Goal: Information Seeking & Learning: Learn about a topic

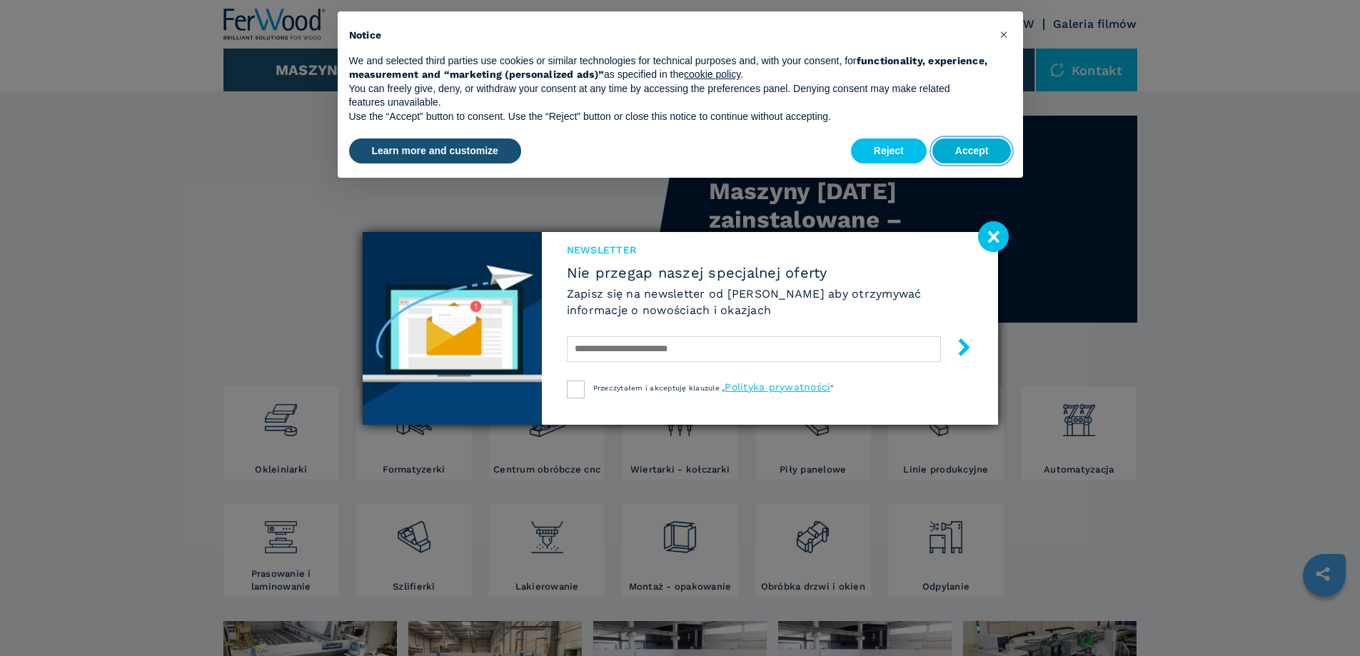
click at [972, 151] on button "Accept" at bounding box center [972, 152] width 79 height 26
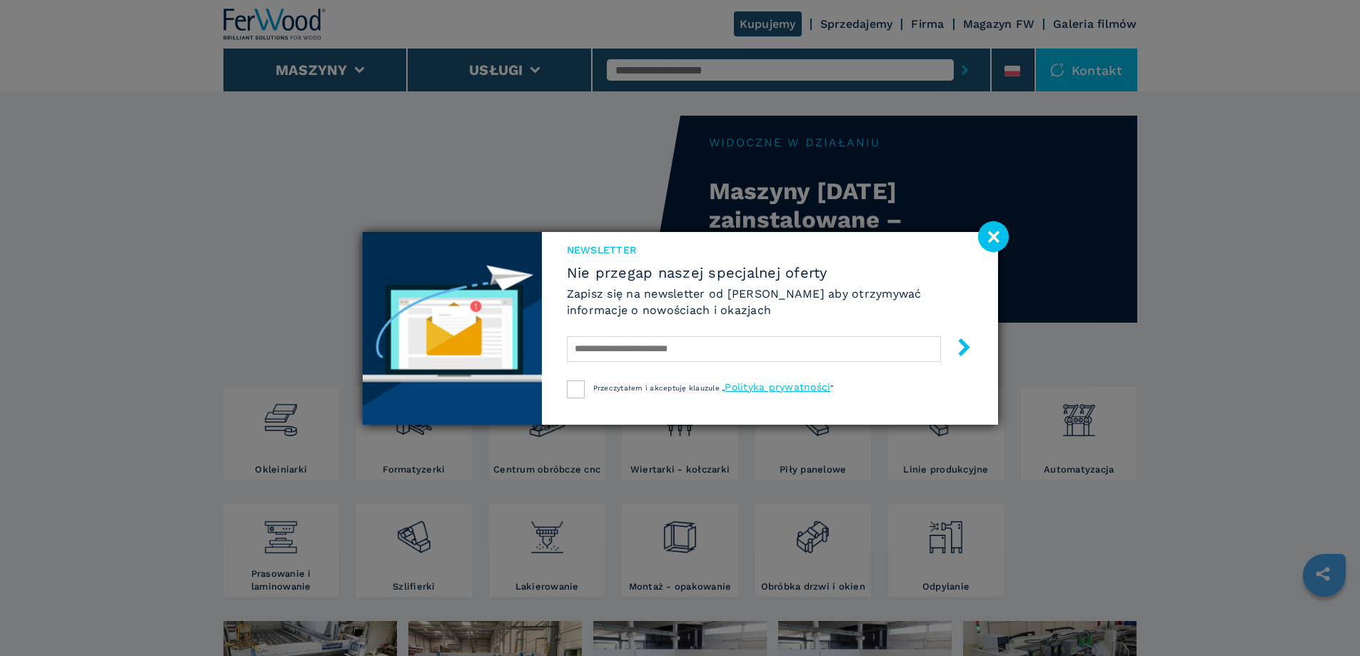
click at [998, 238] on image at bounding box center [993, 236] width 31 height 31
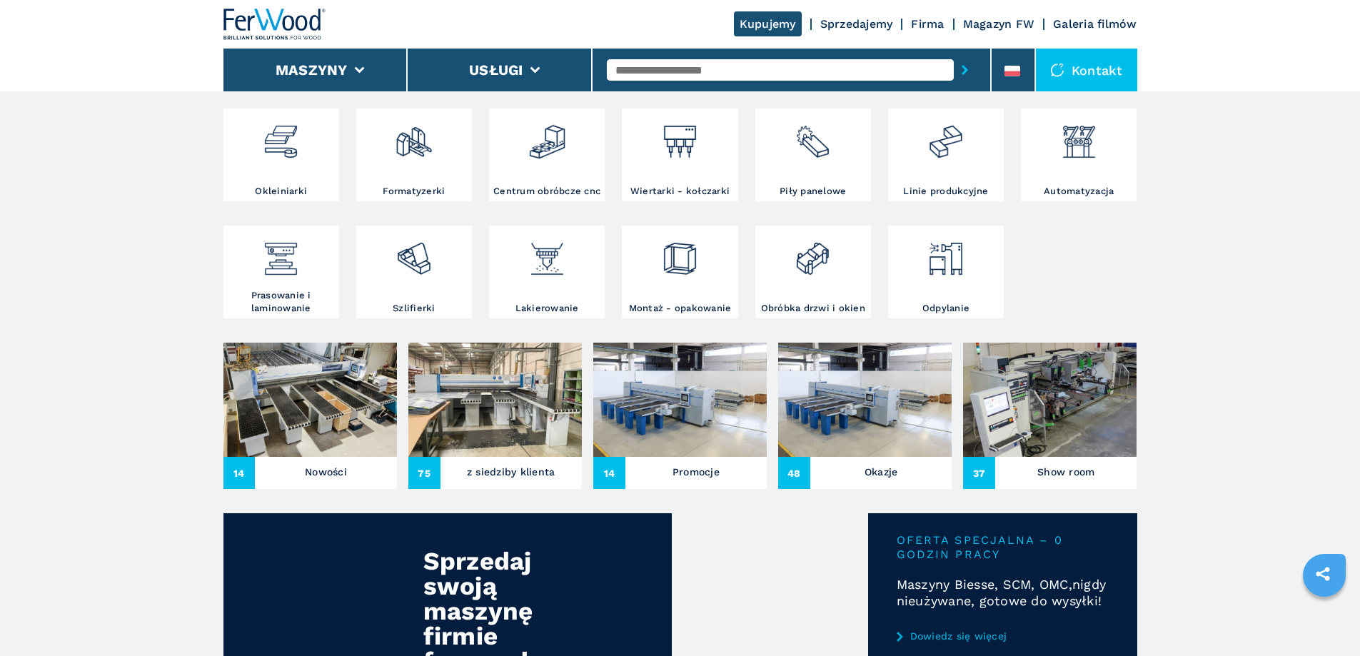
scroll to position [286, 0]
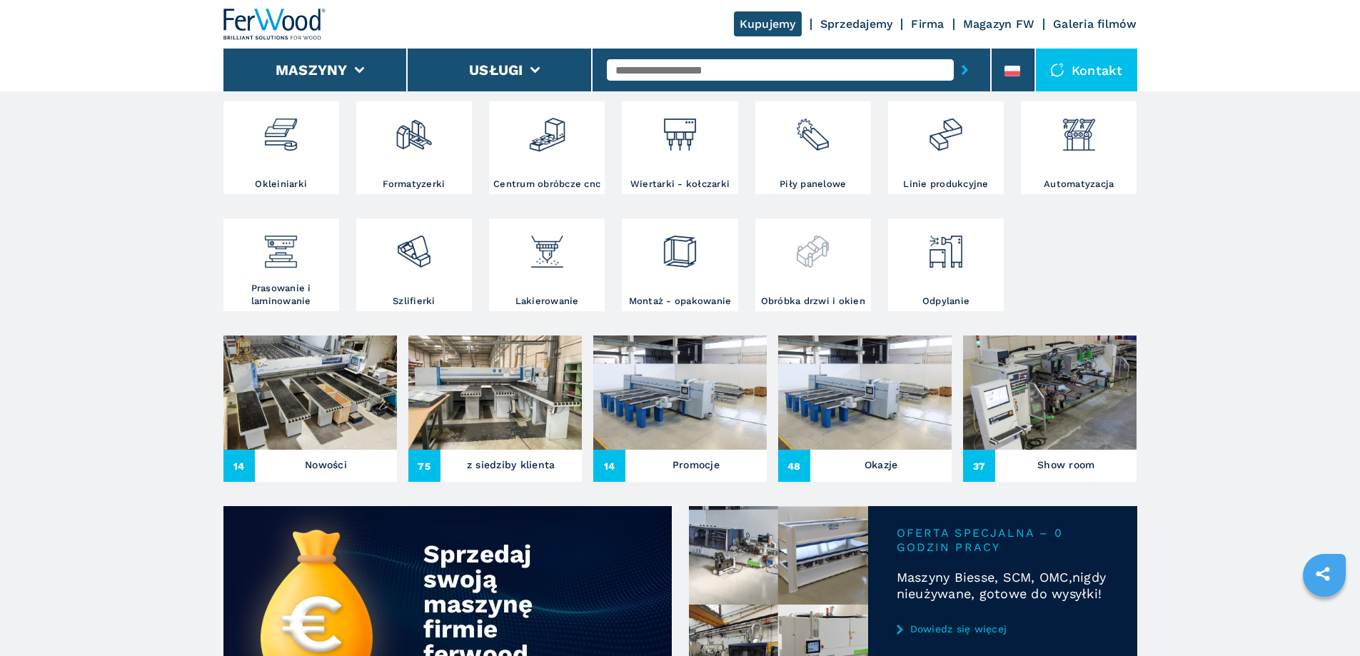
click at [798, 271] on img at bounding box center [813, 246] width 38 height 49
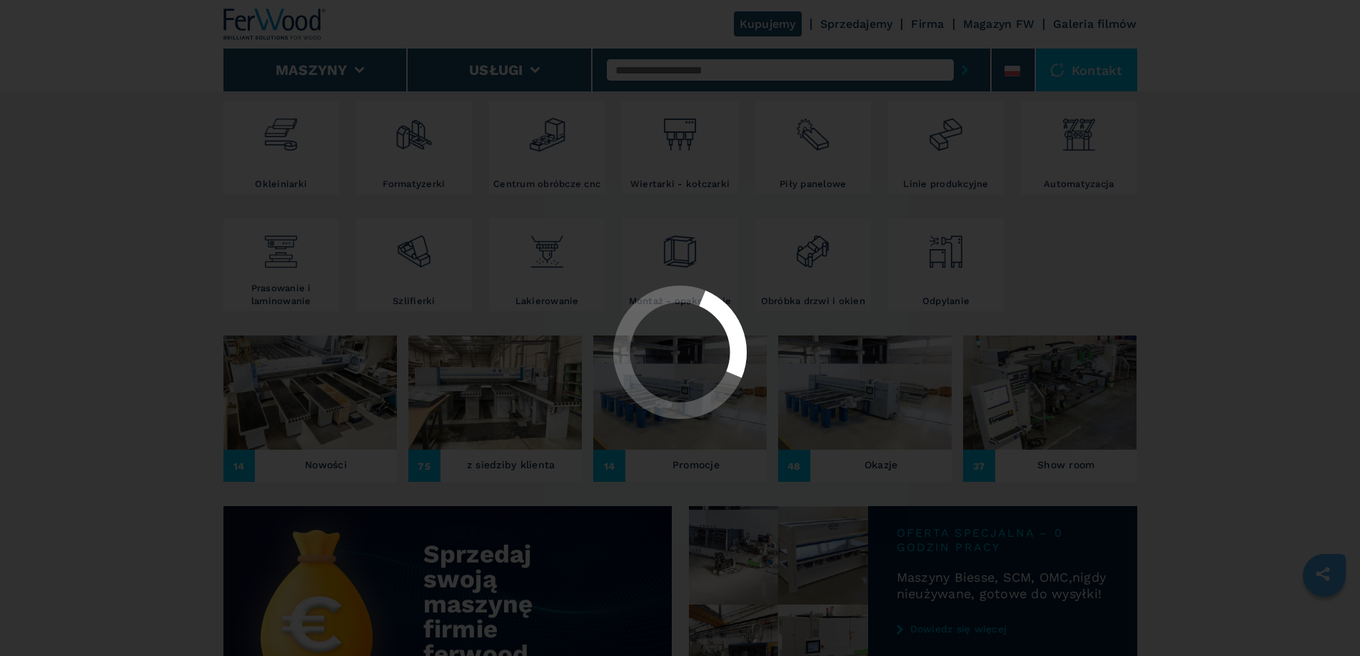
select select "**********"
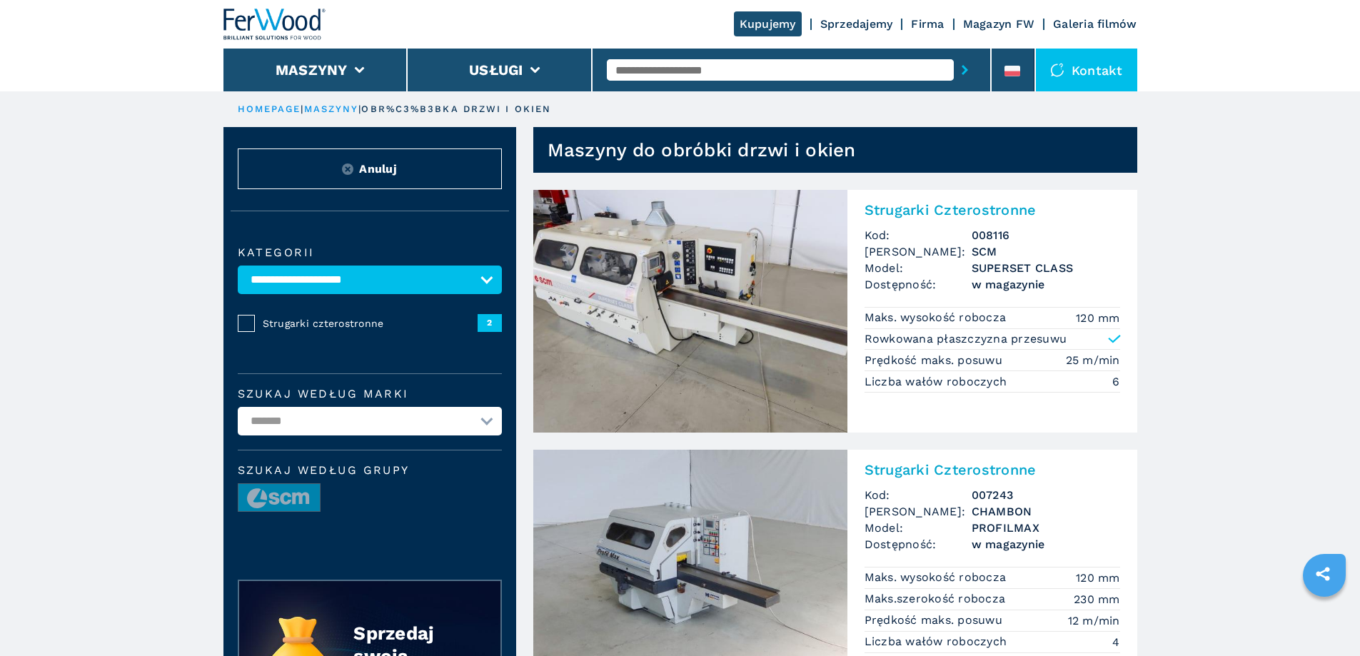
click at [310, 25] on img at bounding box center [274, 24] width 103 height 31
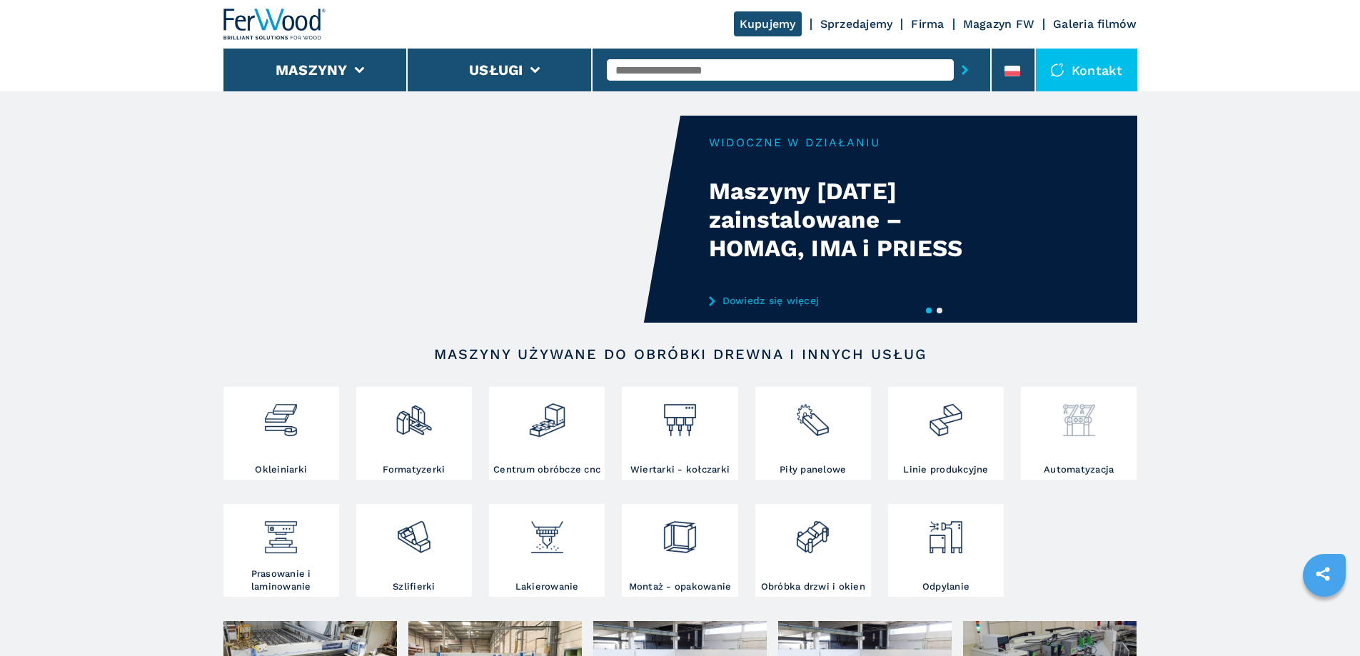
click at [1100, 431] on div at bounding box center [1079, 415] width 109 height 49
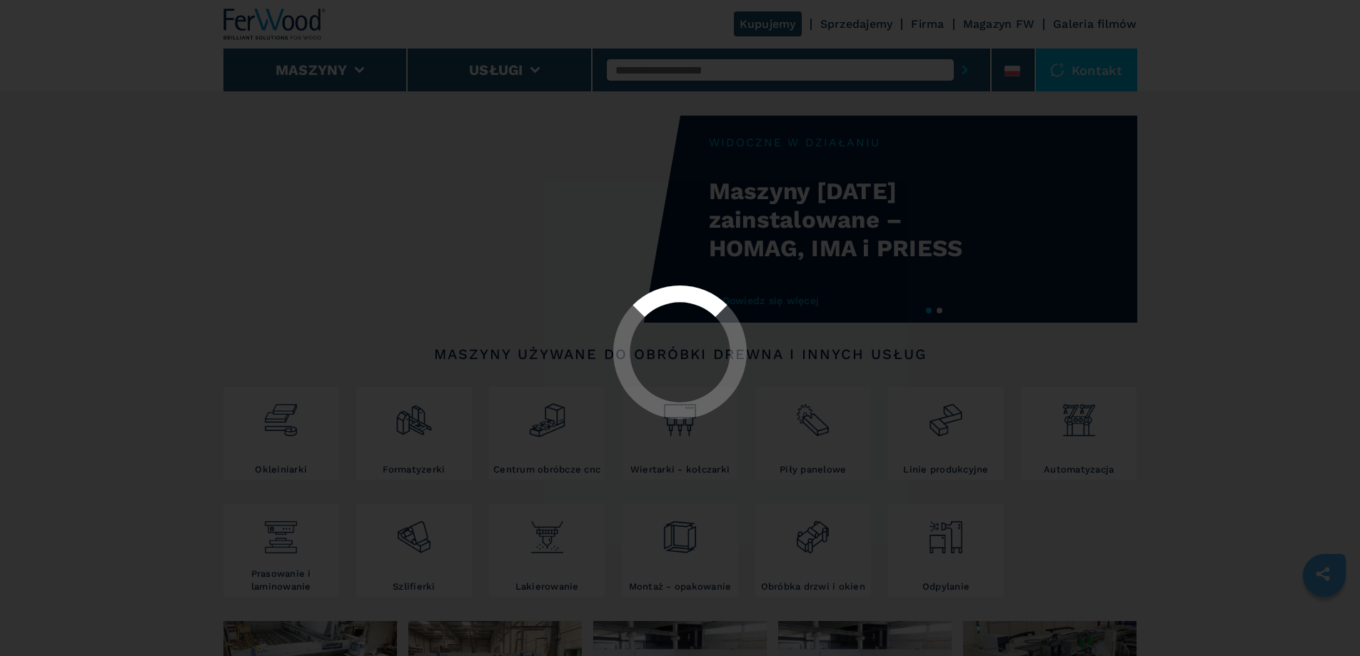
select select "**********"
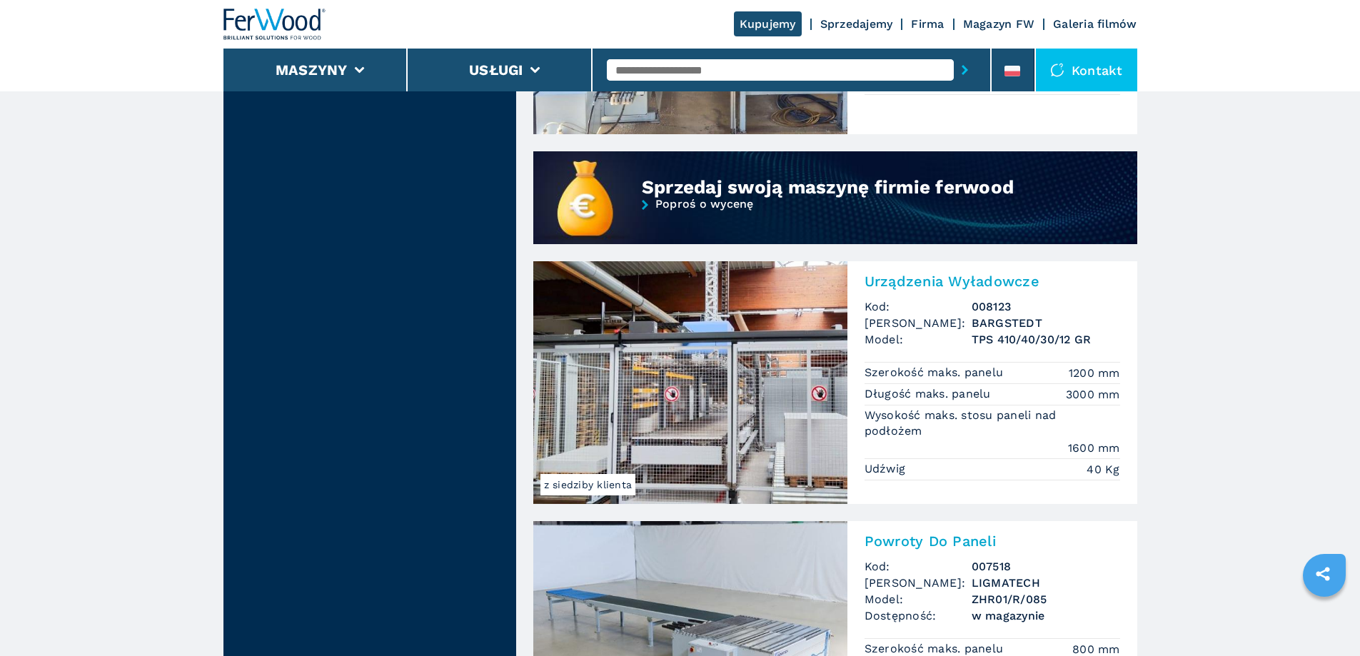
scroll to position [1214, 0]
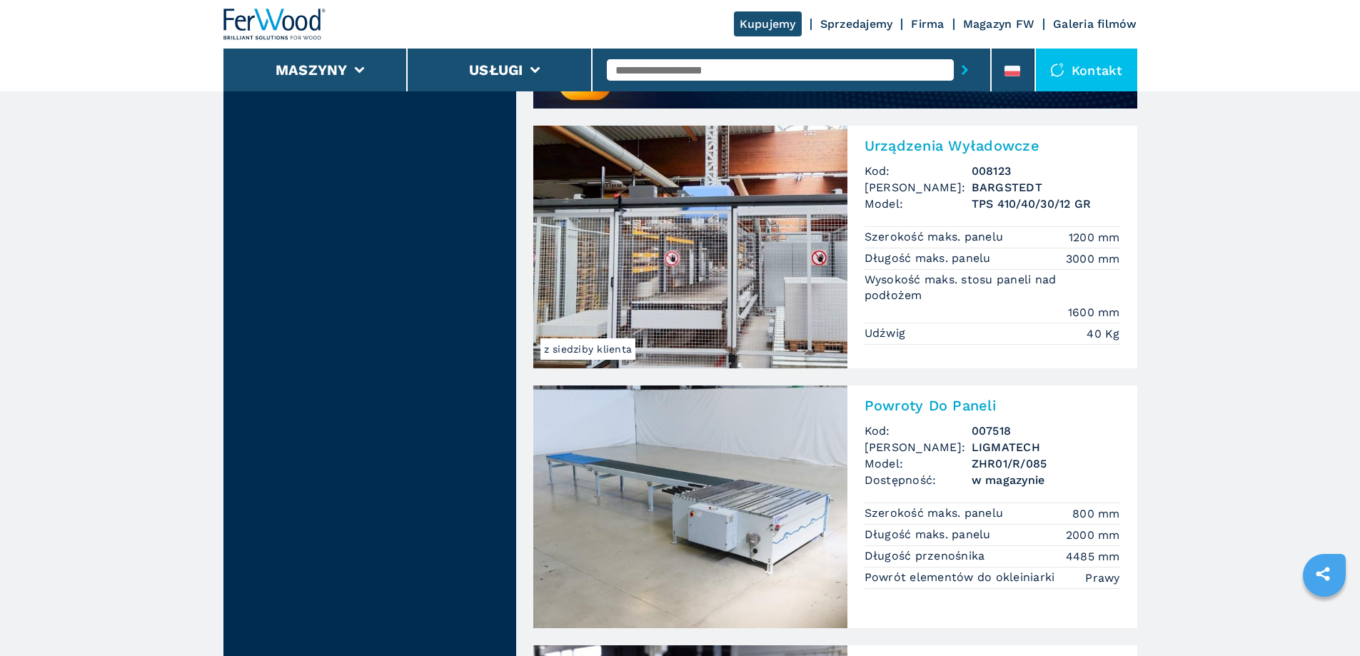
click at [1007, 187] on h3 "BARGSTEDT" at bounding box center [1046, 187] width 149 height 16
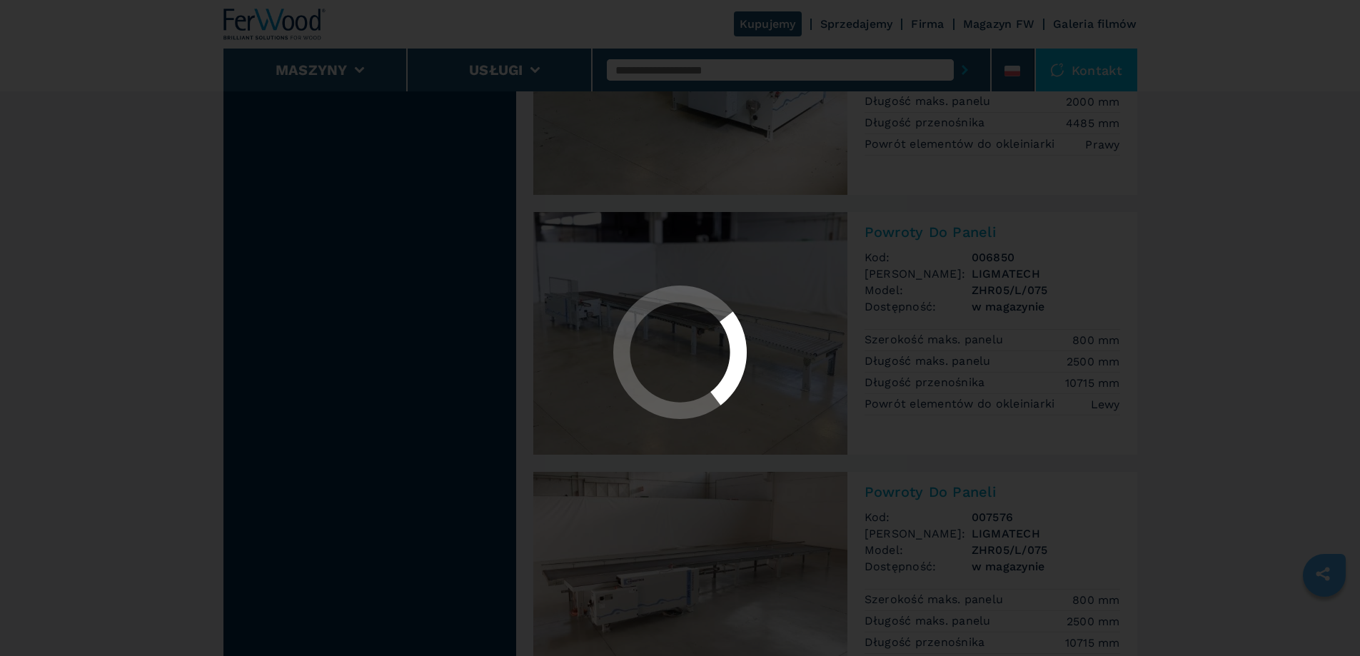
scroll to position [65, 0]
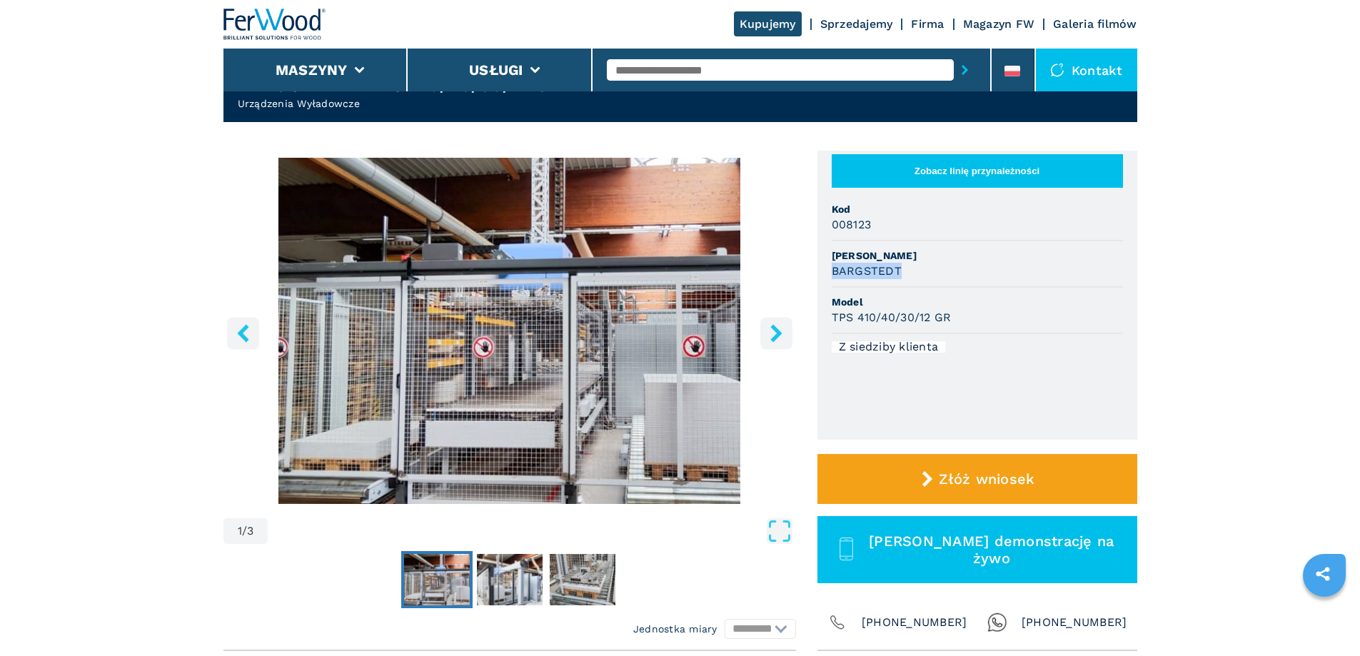
drag, startPoint x: 901, startPoint y: 282, endPoint x: 832, endPoint y: 281, distance: 69.3
click at [832, 279] on div "BARGSTEDT" at bounding box center [977, 271] width 291 height 16
copy h3 "BARGSTEDT"
